Goal: Task Accomplishment & Management: Use online tool/utility

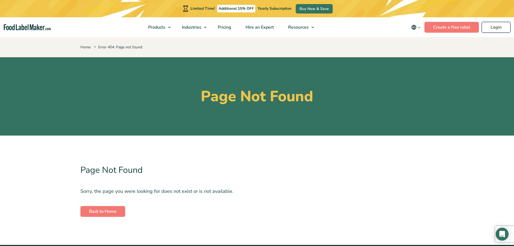
click at [507, 30] on link "Login" at bounding box center [496, 27] width 29 height 11
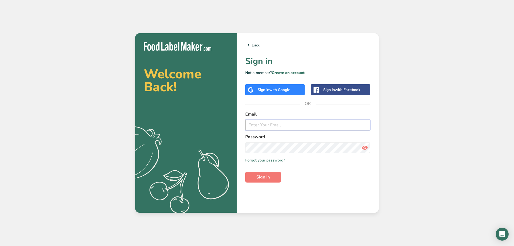
click at [282, 122] on input "email" at bounding box center [307, 125] width 125 height 11
click at [245, 172] on button "Sign in" at bounding box center [263, 177] width 36 height 11
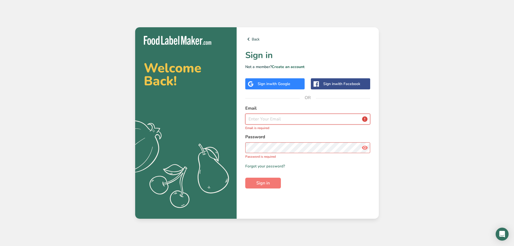
type input "[PERSON_NAME][EMAIL_ADDRESS][DOMAIN_NAME]"
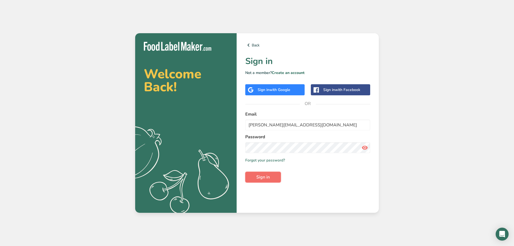
click at [273, 175] on button "Sign in" at bounding box center [263, 177] width 36 height 11
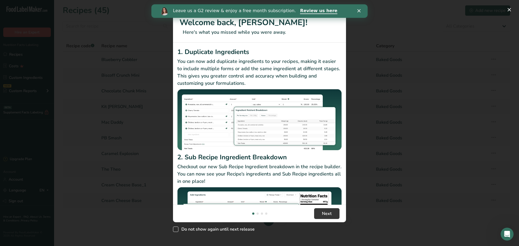
click at [177, 228] on span "New Features" at bounding box center [175, 229] width 5 height 5
click at [176, 228] on input "Do not show again until next release" at bounding box center [175, 230] width 4 height 4
checkbox input "true"
click at [356, 11] on div "Leave us a G2 review & enjoy a free month subscription. Review us here" at bounding box center [259, 10] width 216 height 9
click at [358, 10] on polygon "Close" at bounding box center [358, 10] width 3 height 3
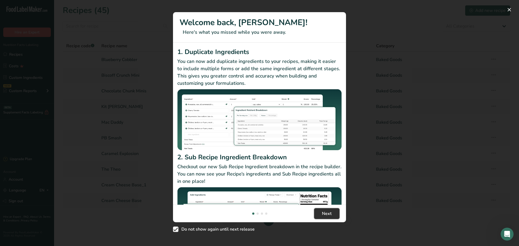
click at [325, 213] on span "Next" at bounding box center [327, 213] width 10 height 6
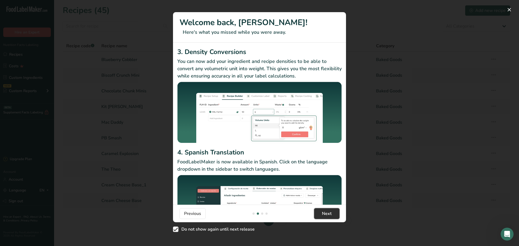
click at [325, 213] on span "Next" at bounding box center [327, 213] width 10 height 6
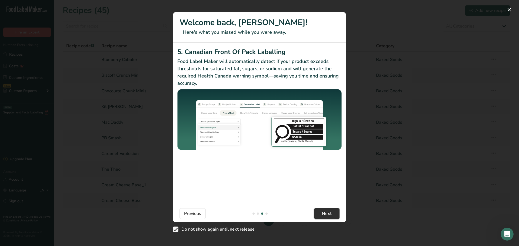
click at [325, 213] on span "Next" at bounding box center [327, 213] width 10 height 6
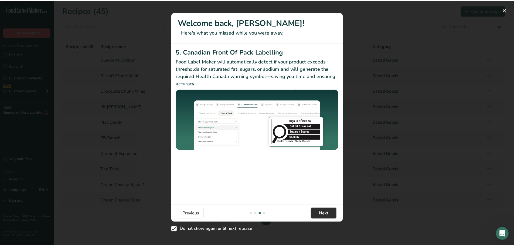
scroll to position [0, 519]
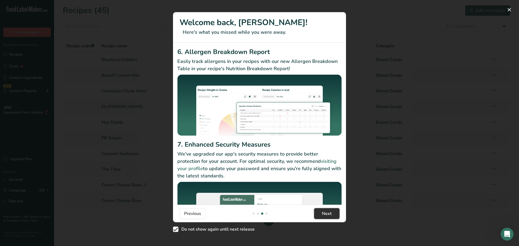
click at [325, 213] on span "Next" at bounding box center [327, 213] width 10 height 6
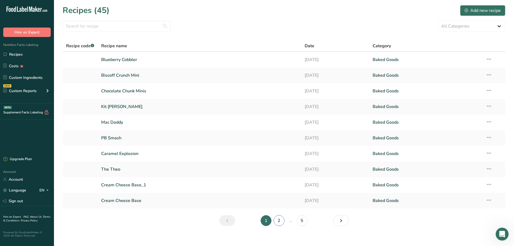
click at [278, 220] on link "2" at bounding box center [279, 220] width 11 height 11
click at [109, 138] on link "Carrot Cake" at bounding box center [199, 137] width 197 height 11
